Goal: Information Seeking & Learning: Find specific page/section

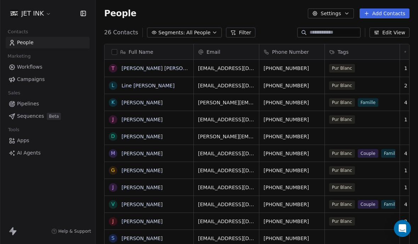
click at [146, 65] on link "[PERSON_NAME] [PERSON_NAME]" at bounding box center [163, 68] width 84 height 6
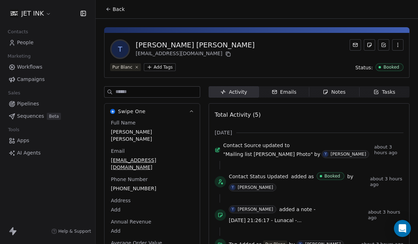
click at [290, 89] on div "Notes" at bounding box center [334, 92] width 23 height 7
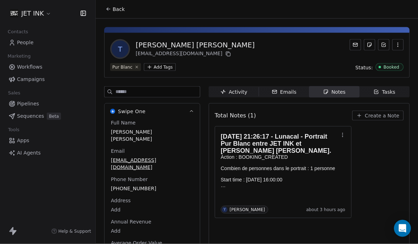
scroll to position [5, 0]
click at [30, 39] on span "People" at bounding box center [25, 42] width 17 height 7
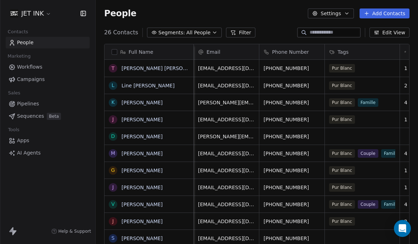
scroll to position [0, -5]
click at [138, 66] on link "[PERSON_NAME] [PERSON_NAME]" at bounding box center [163, 68] width 84 height 6
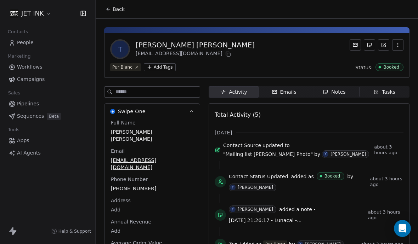
click at [290, 95] on div "Notes" at bounding box center [334, 92] width 23 height 7
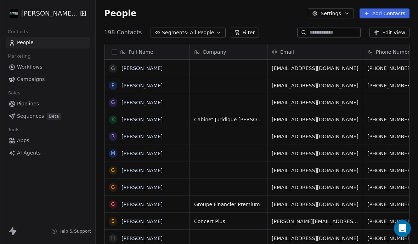
scroll to position [242, 322]
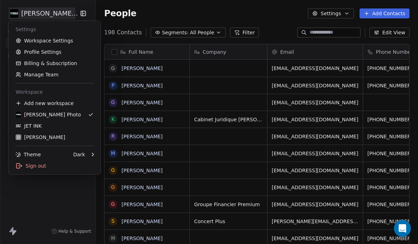
click at [32, 131] on link "JET INK" at bounding box center [54, 125] width 86 height 11
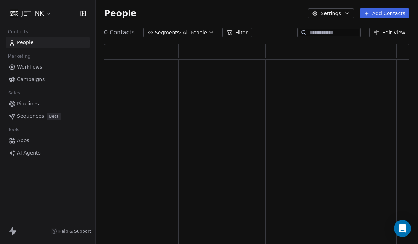
scroll to position [225, 305]
click at [29, 121] on link "Sequences Beta" at bounding box center [48, 116] width 84 height 12
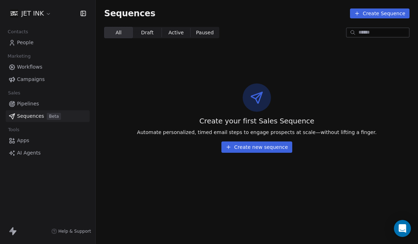
click at [22, 42] on span "People" at bounding box center [25, 42] width 17 height 7
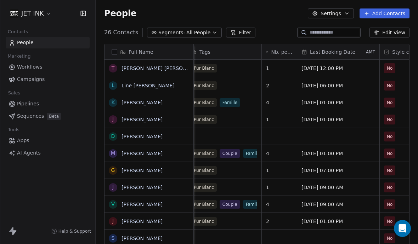
scroll to position [0, 139]
click at [151, 70] on link "[PERSON_NAME] [PERSON_NAME]" at bounding box center [163, 68] width 84 height 6
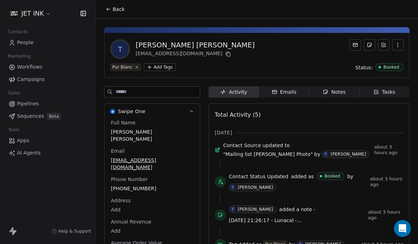
click at [339, 95] on div "Notes" at bounding box center [334, 92] width 23 height 7
